Goal: Task Accomplishment & Management: Use online tool/utility

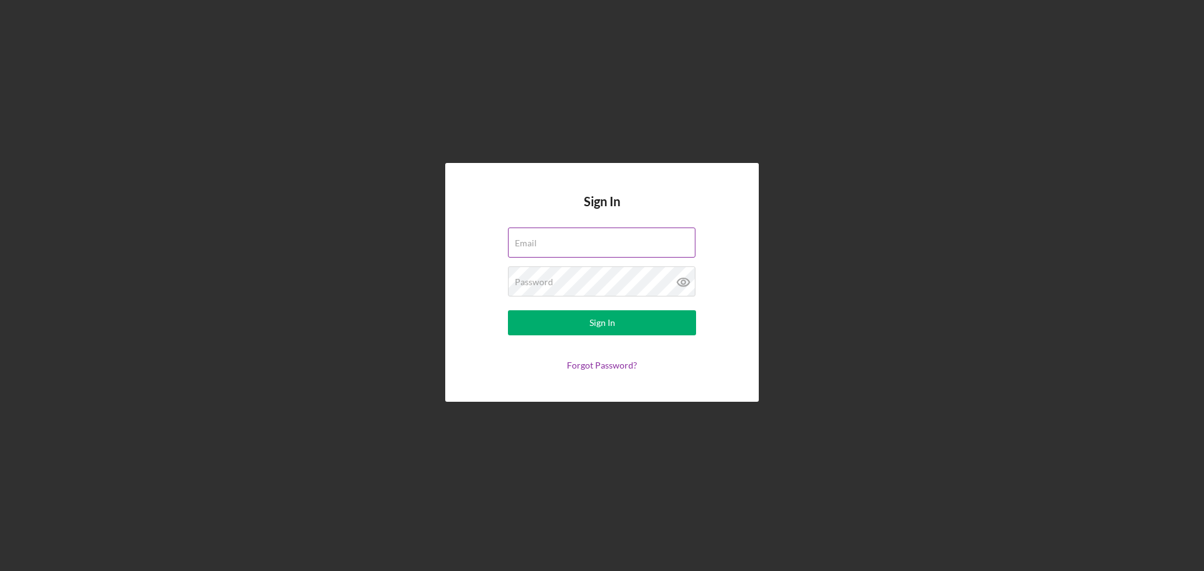
click at [537, 243] on label "Email" at bounding box center [526, 243] width 22 height 10
click at [584, 243] on input "Email" at bounding box center [602, 243] width 188 height 30
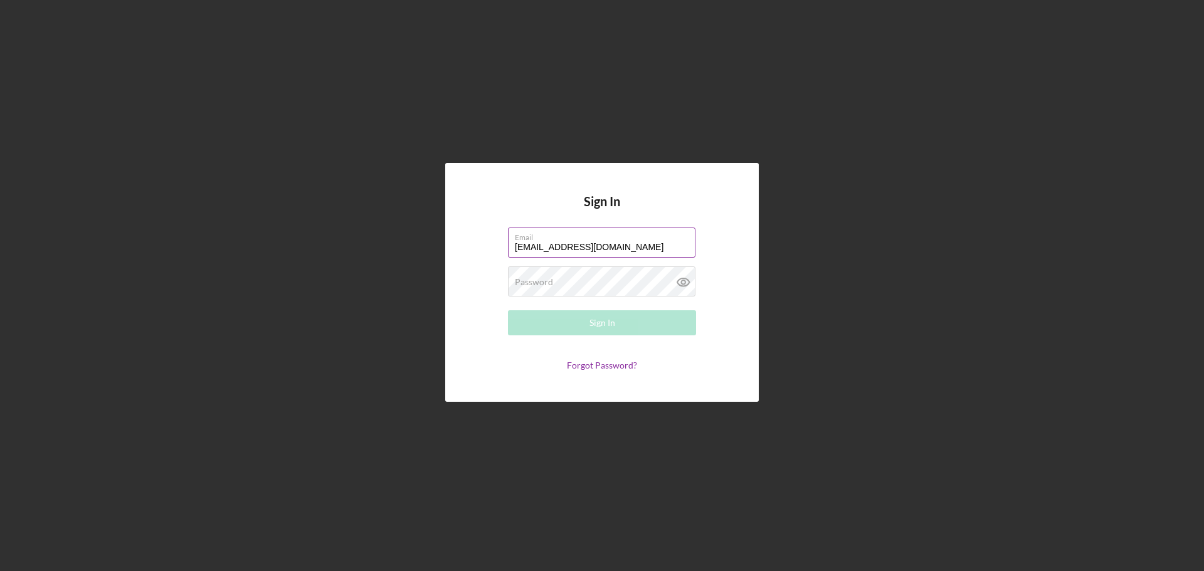
type input "[EMAIL_ADDRESS][DOMAIN_NAME]"
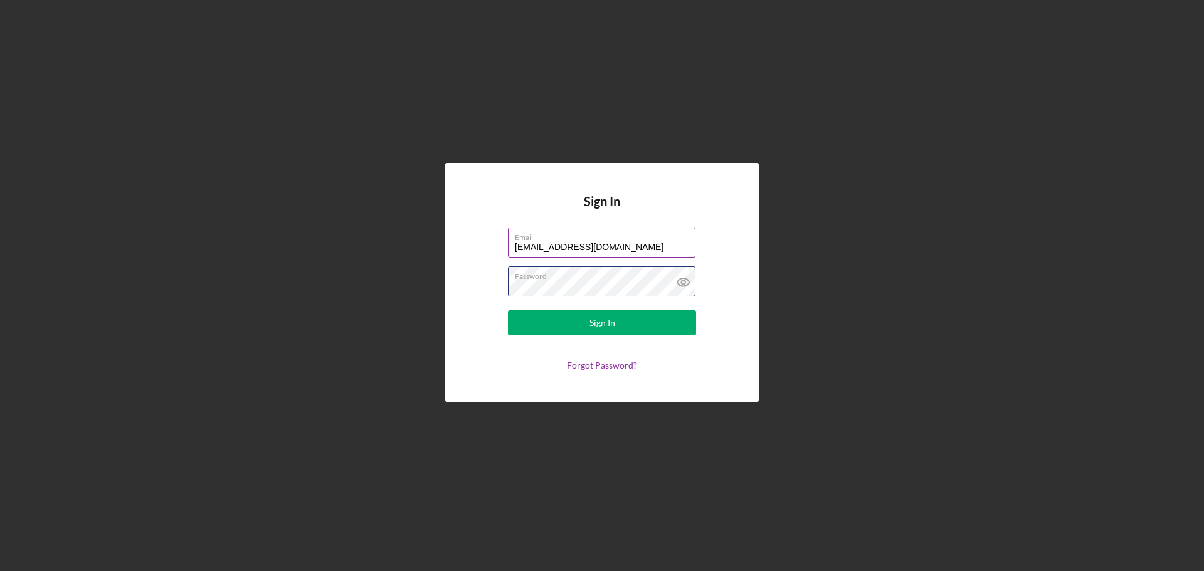
click at [508, 310] on button "Sign In" at bounding box center [602, 322] width 188 height 25
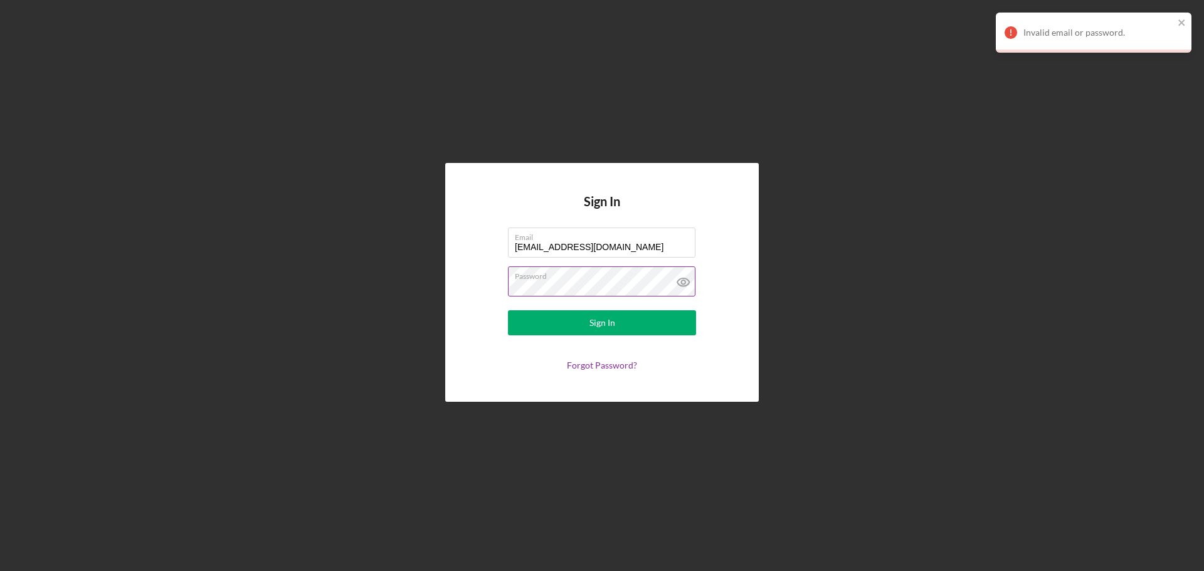
click at [689, 282] on icon at bounding box center [683, 282] width 31 height 31
click at [389, 280] on div "Sign In Email [EMAIL_ADDRESS][DOMAIN_NAME] Password Sign In Forgot Password?" at bounding box center [602, 282] width 1192 height 565
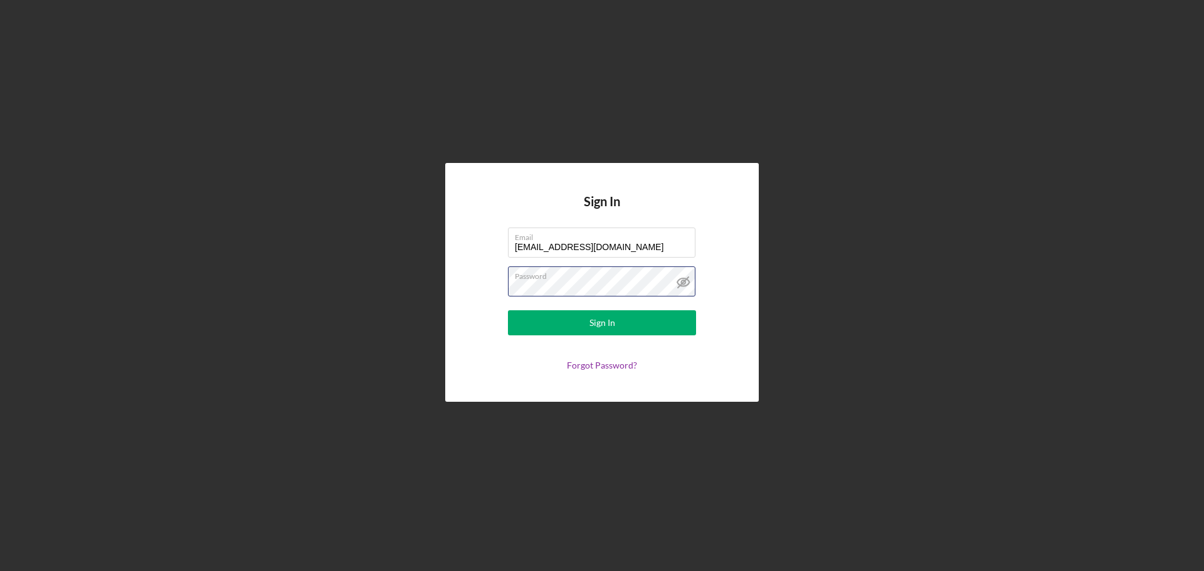
click at [508, 310] on button "Sign In" at bounding box center [602, 322] width 188 height 25
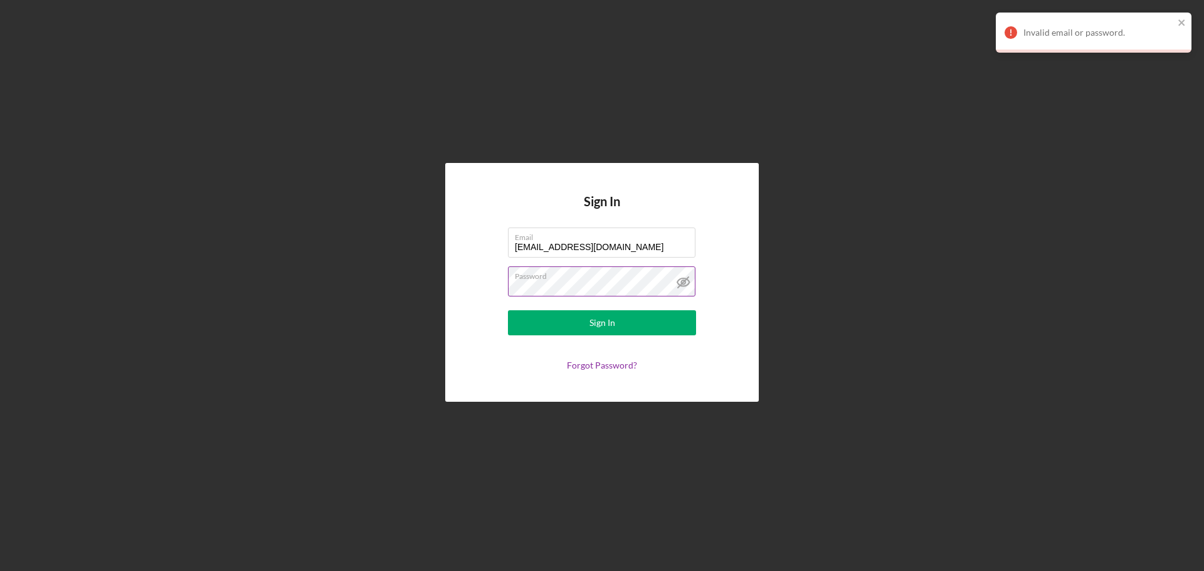
click at [508, 310] on button "Sign In" at bounding box center [602, 322] width 188 height 25
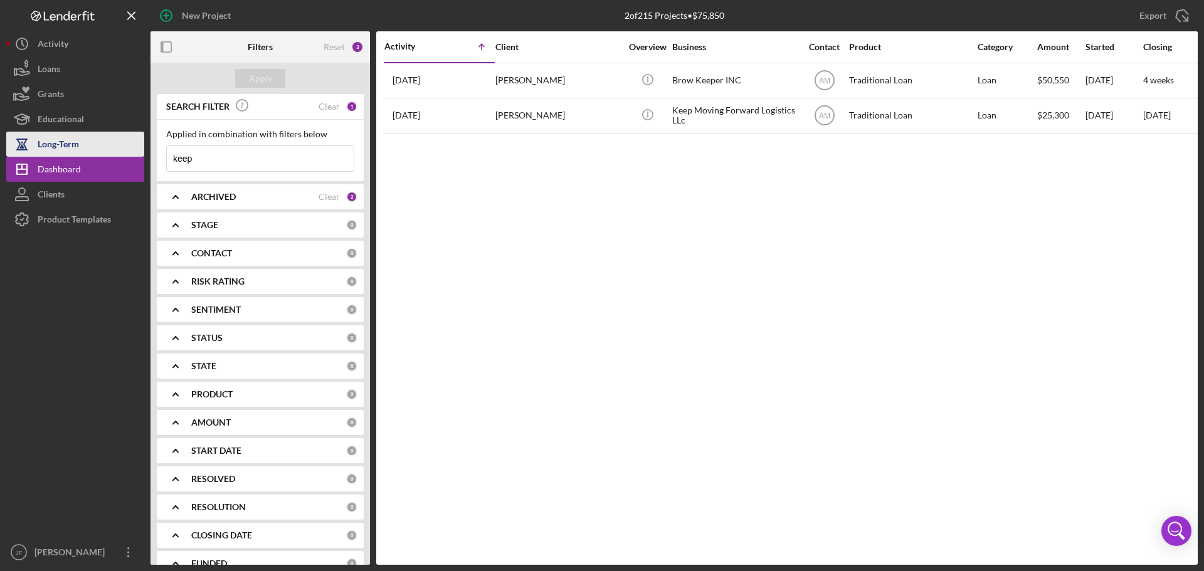
click at [84, 147] on button "Long-Term" at bounding box center [75, 144] width 138 height 25
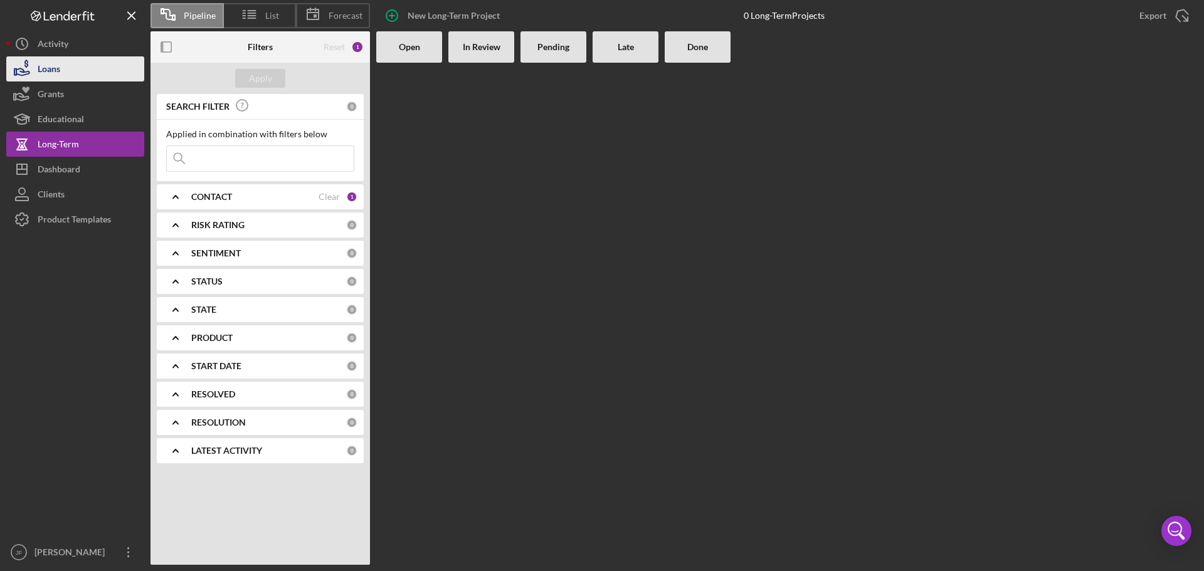
click at [78, 65] on button "Loans" at bounding box center [75, 68] width 138 height 25
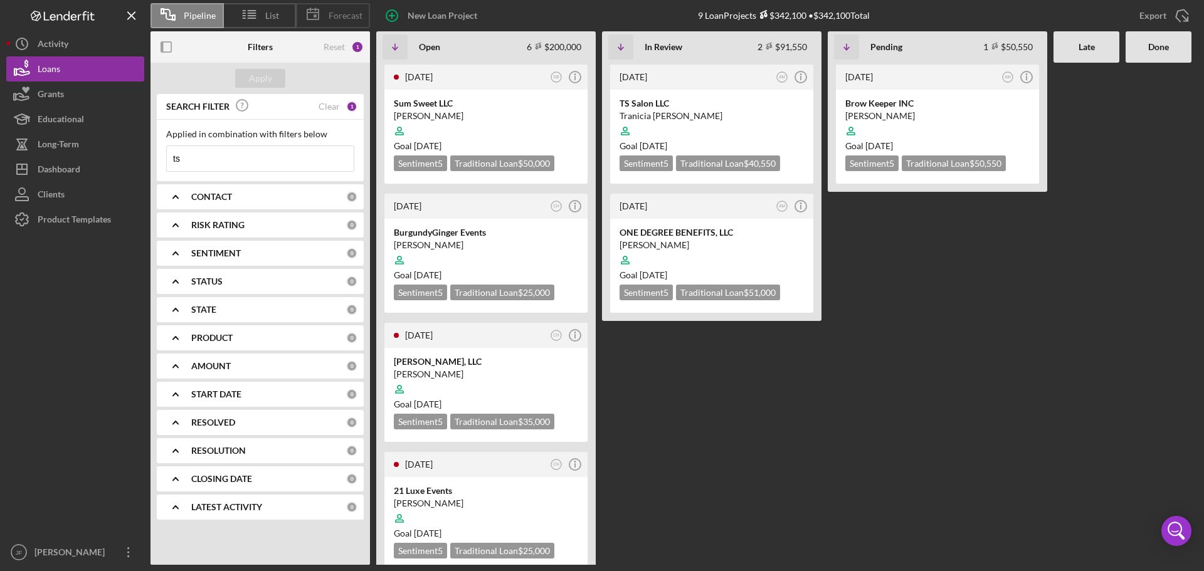
click at [325, 18] on icon at bounding box center [312, 14] width 31 height 31
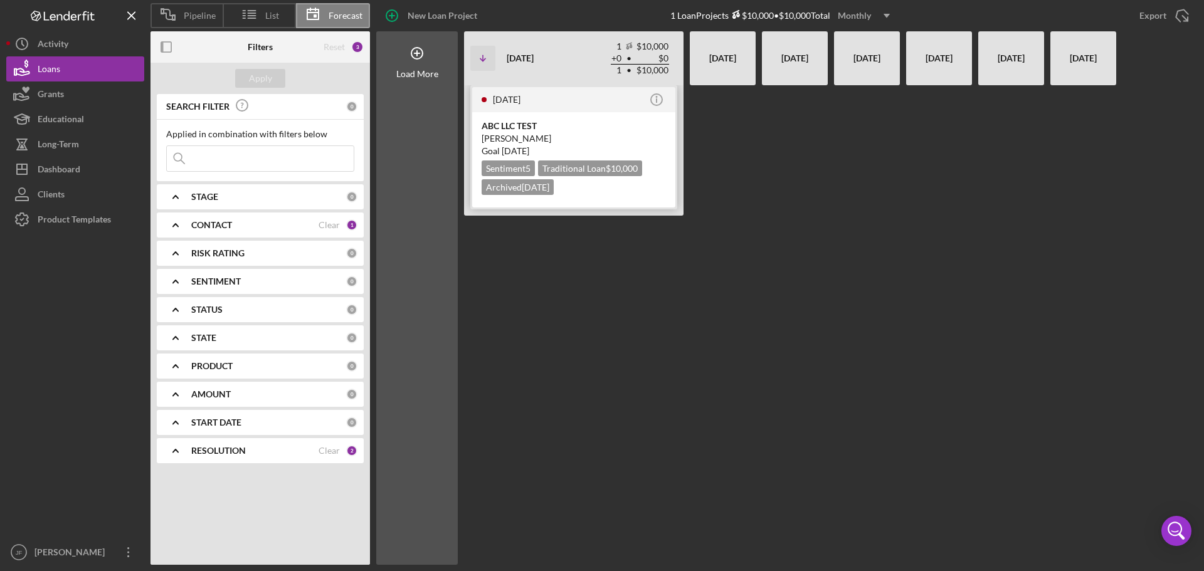
click at [517, 127] on div "ABC LLC TEST" at bounding box center [574, 126] width 184 height 13
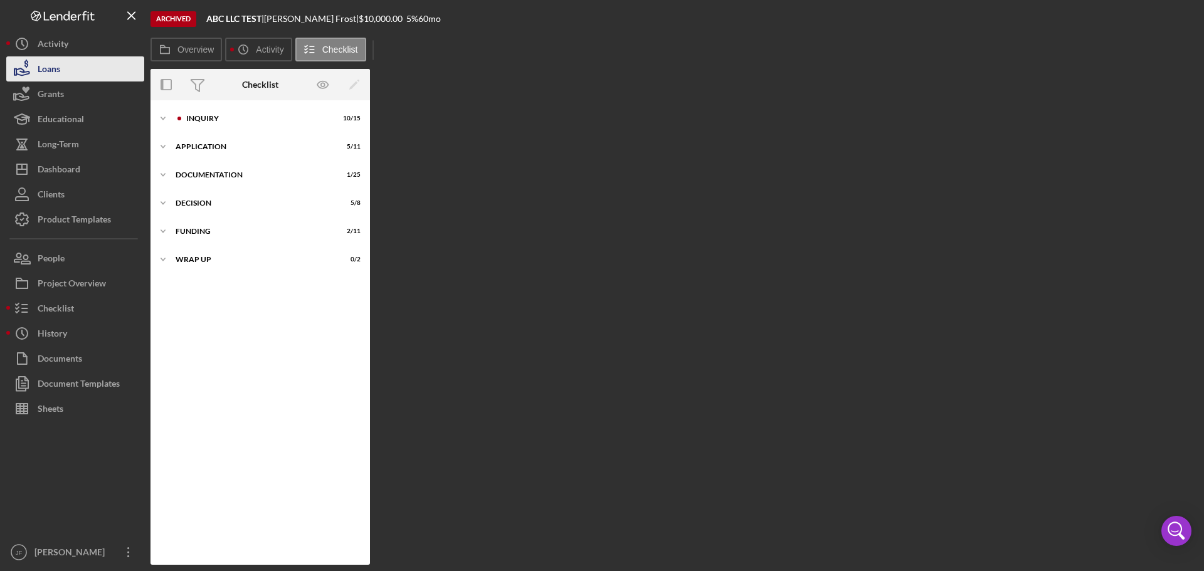
click at [73, 76] on button "Loans" at bounding box center [75, 68] width 138 height 25
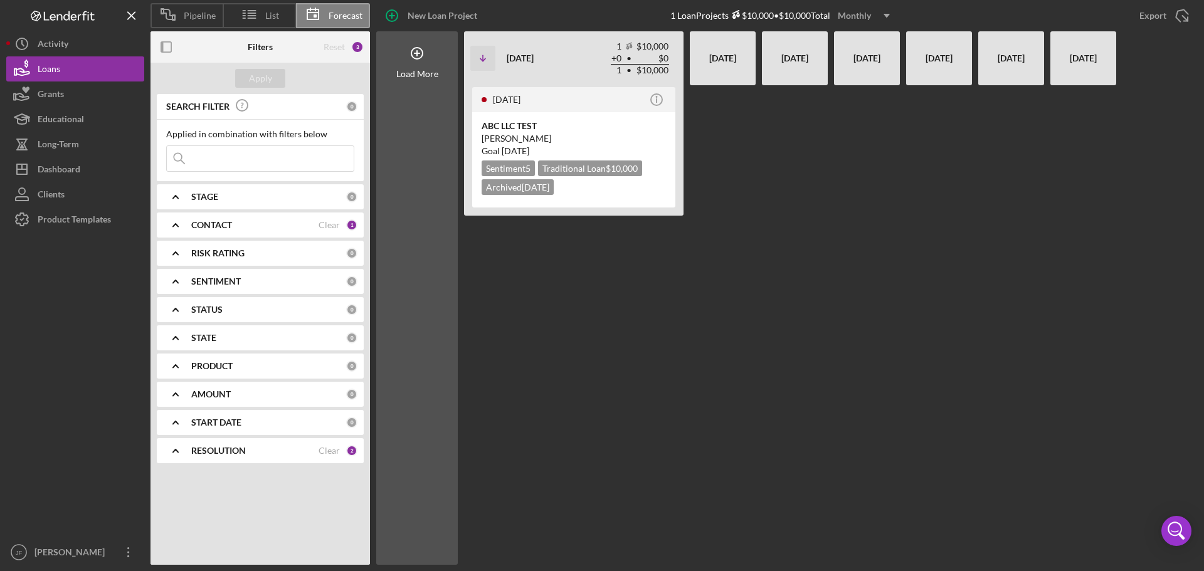
click at [184, 16] on span "Pipeline" at bounding box center [200, 16] width 32 height 10
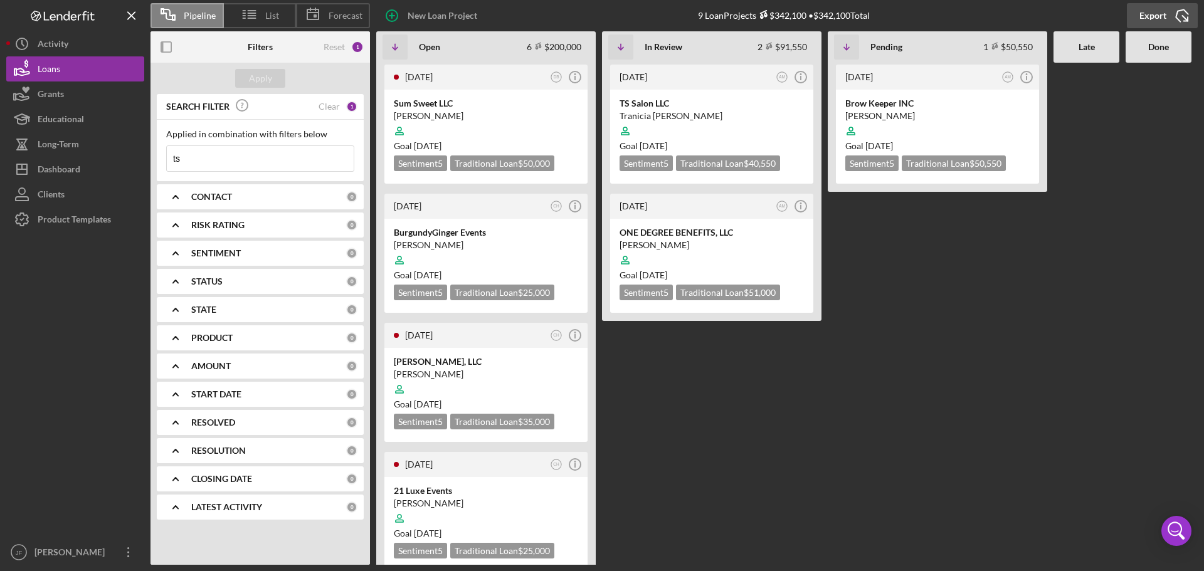
click at [1162, 15] on div "Export" at bounding box center [1152, 15] width 27 height 25
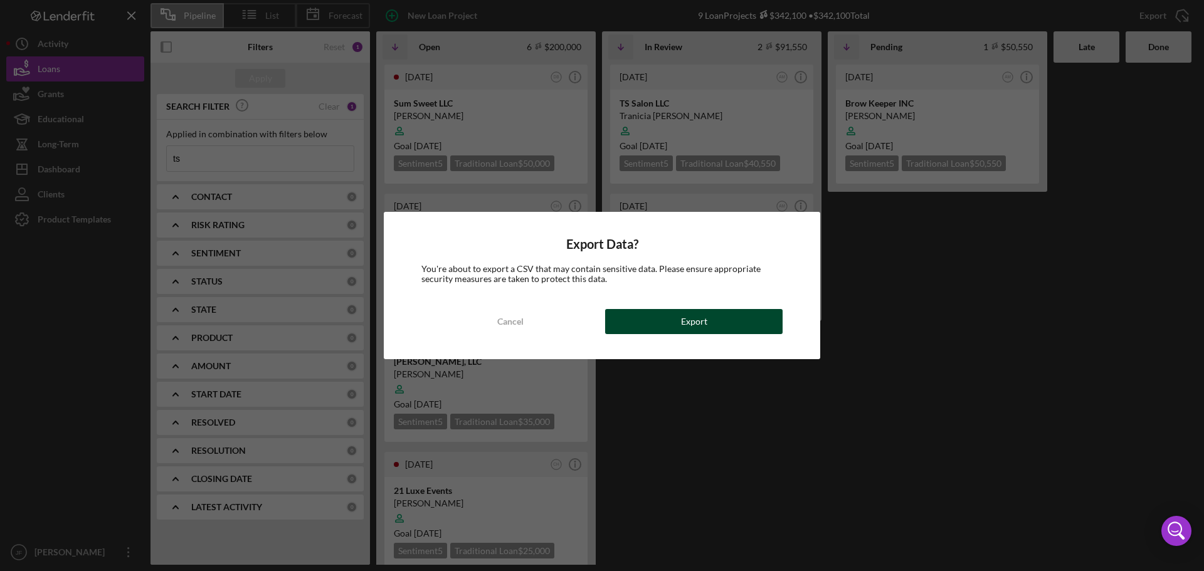
click at [732, 327] on button "Export" at bounding box center [693, 321] width 177 height 25
